Goal: Find specific page/section: Find specific page/section

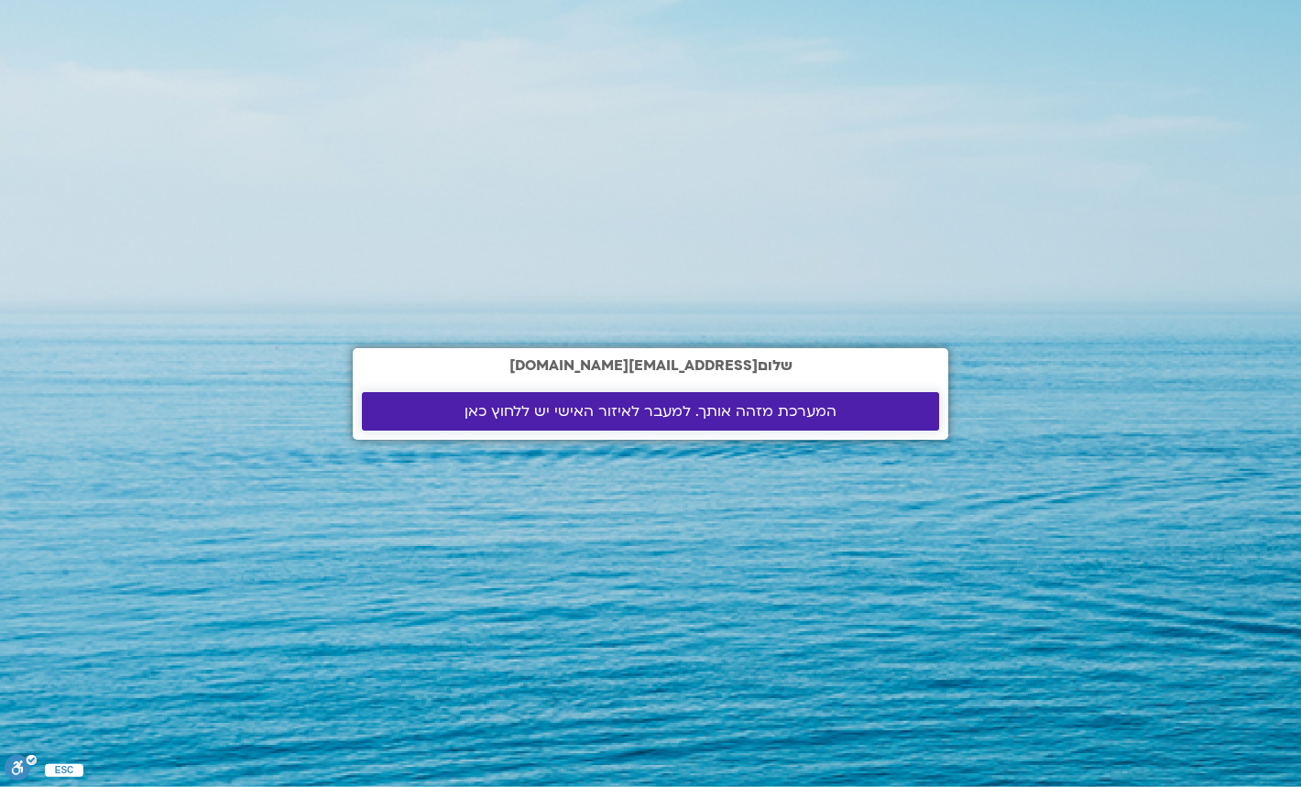
click at [559, 412] on span "המערכת מזהה אותך. למעבר לאיזור האישי יש ללחוץ כאן" at bounding box center [651, 411] width 372 height 16
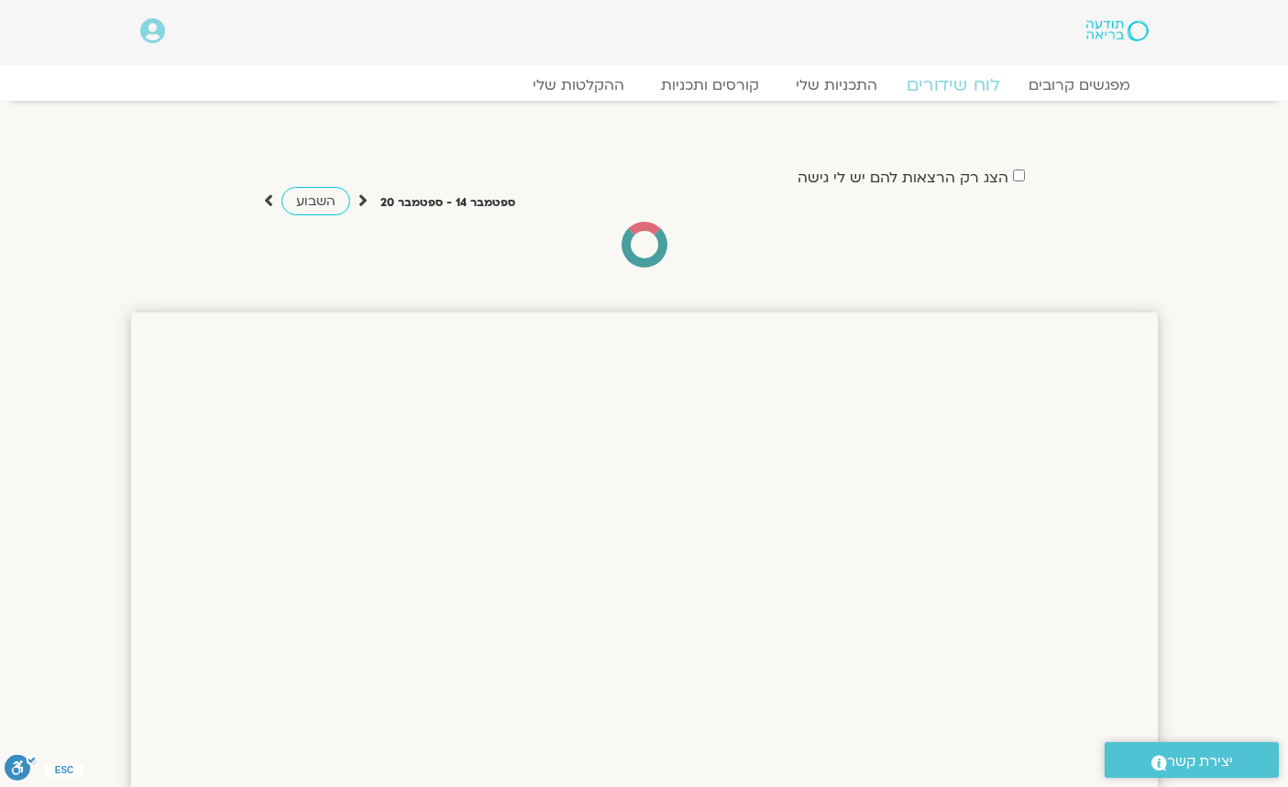
click at [953, 84] on link "לוח שידורים" at bounding box center [951, 85] width 137 height 22
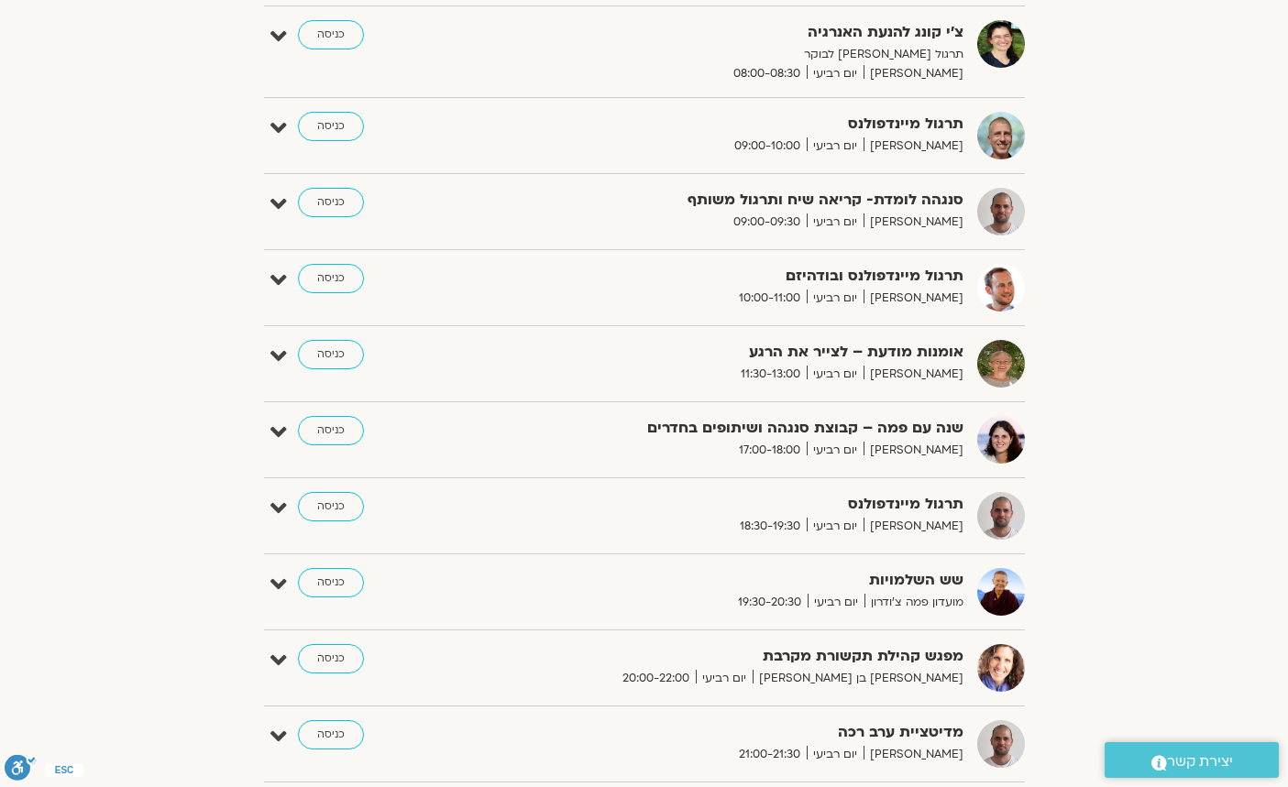
scroll to position [183, 0]
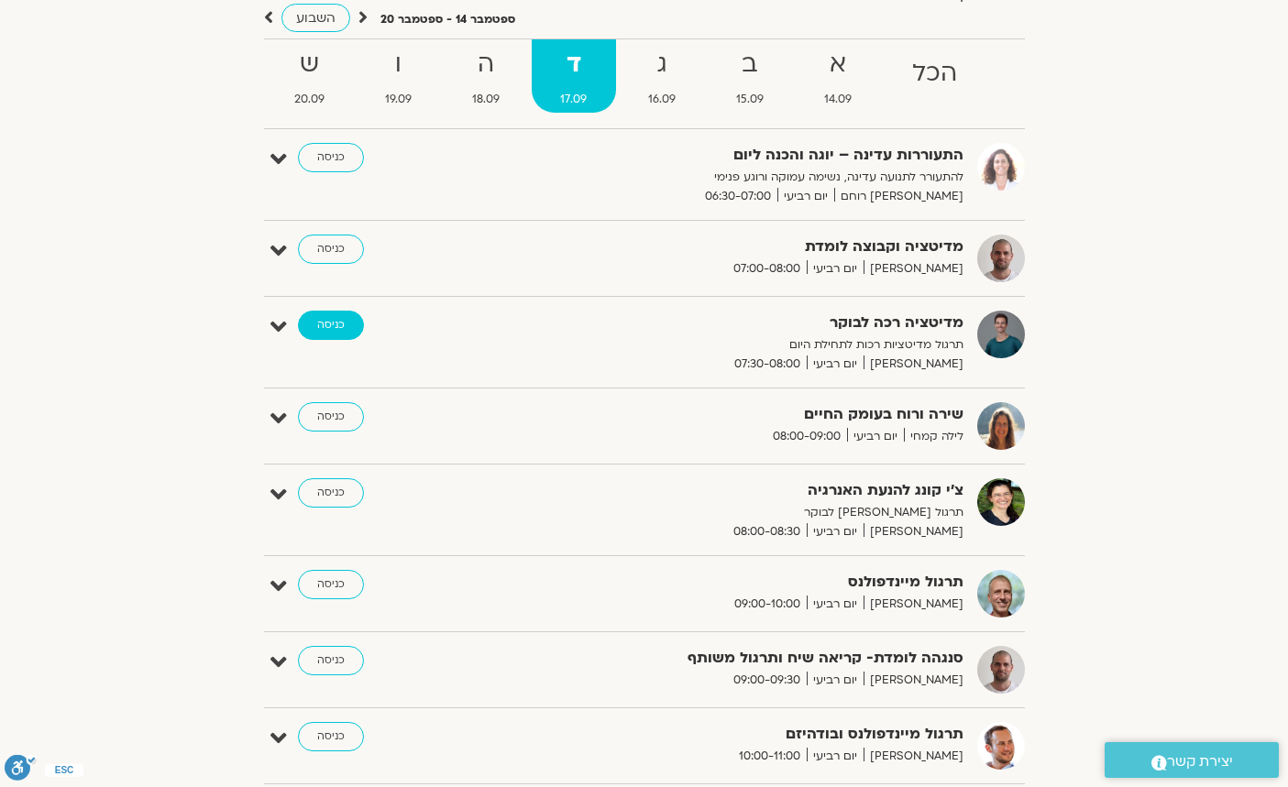
click at [328, 325] on link "כניסה" at bounding box center [331, 325] width 66 height 29
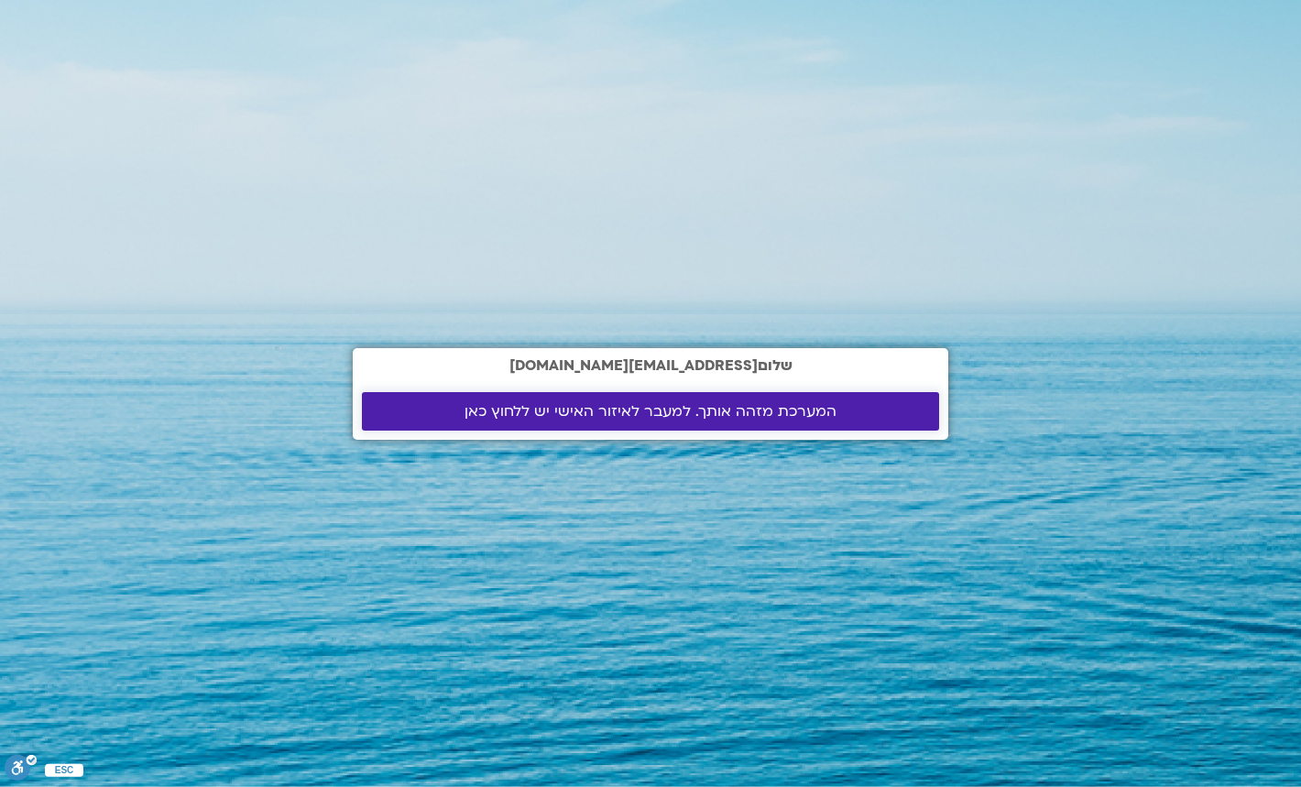
click at [579, 410] on span "המערכת מזהה אותך. למעבר לאיזור האישי יש ללחוץ כאן" at bounding box center [651, 411] width 372 height 16
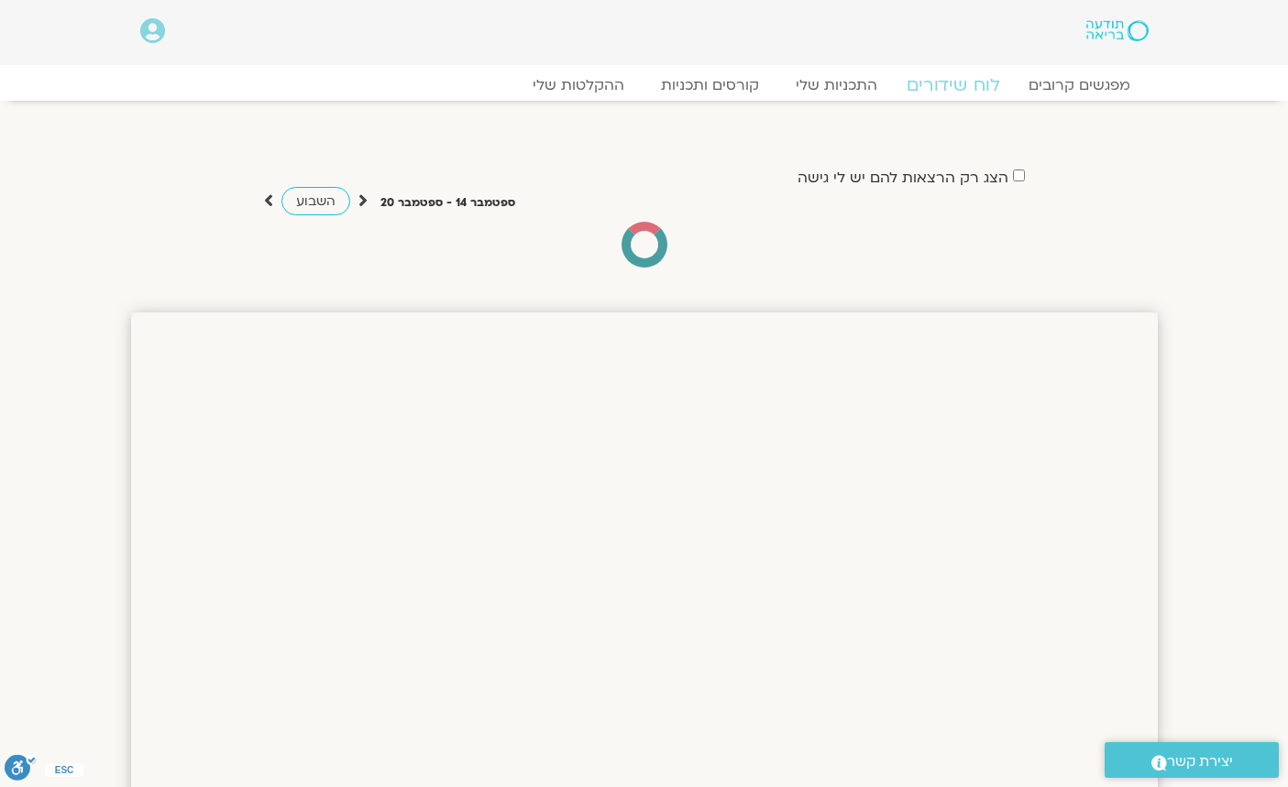
click at [971, 80] on link "לוח שידורים" at bounding box center [951, 85] width 137 height 22
